Goal: Transaction & Acquisition: Book appointment/travel/reservation

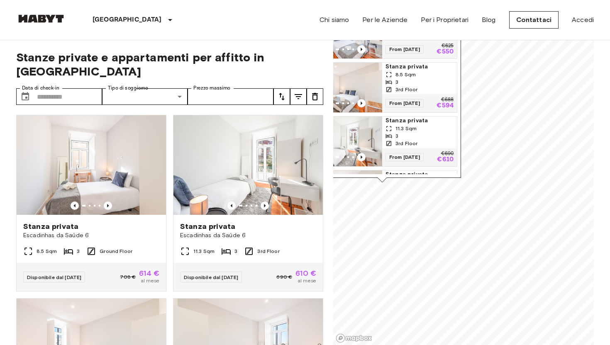
scroll to position [157, 0]
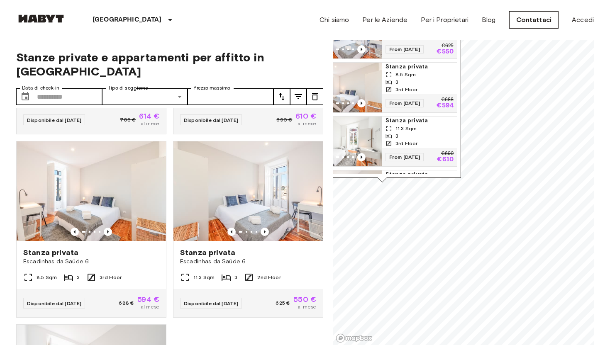
click at [326, 135] on div "Stanze private e appartamenti per affitto in Lisbon Data di check-in ​ Data di …" at bounding box center [305, 193] width 578 height 306
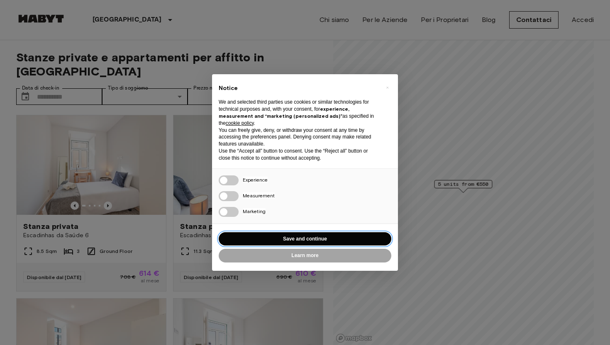
click at [336, 235] on button "Save and continue" at bounding box center [305, 239] width 173 height 14
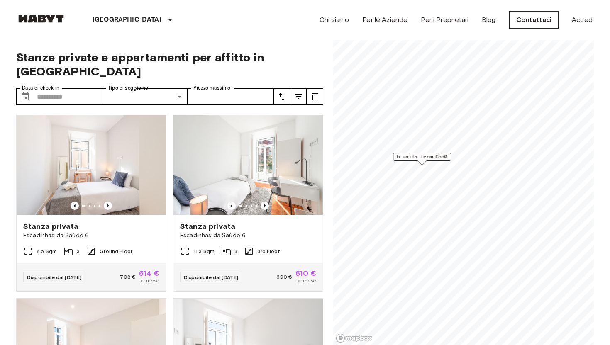
click at [438, 160] on span "5 units from €550" at bounding box center [422, 156] width 51 height 7
click at [294, 92] on icon "tune" at bounding box center [298, 97] width 10 height 10
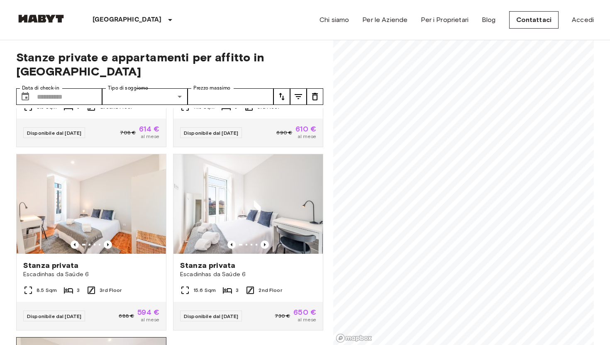
scroll to position [152, 0]
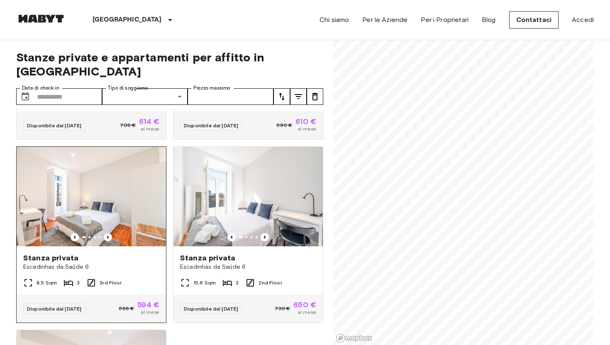
click at [121, 203] on img at bounding box center [91, 197] width 149 height 100
